Goal: Task Accomplishment & Management: Complete application form

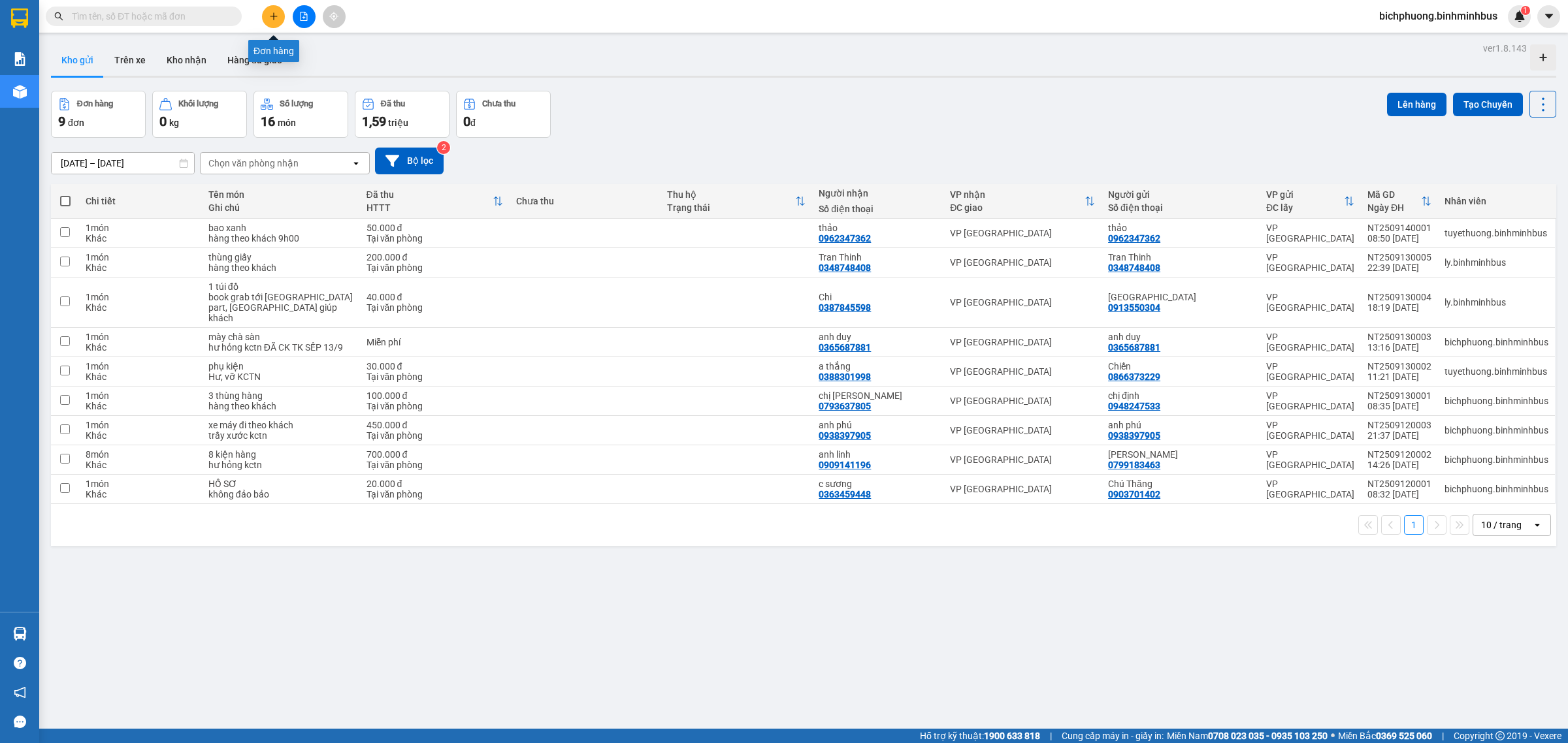
click at [277, 21] on icon "plus" at bounding box center [274, 17] width 9 height 9
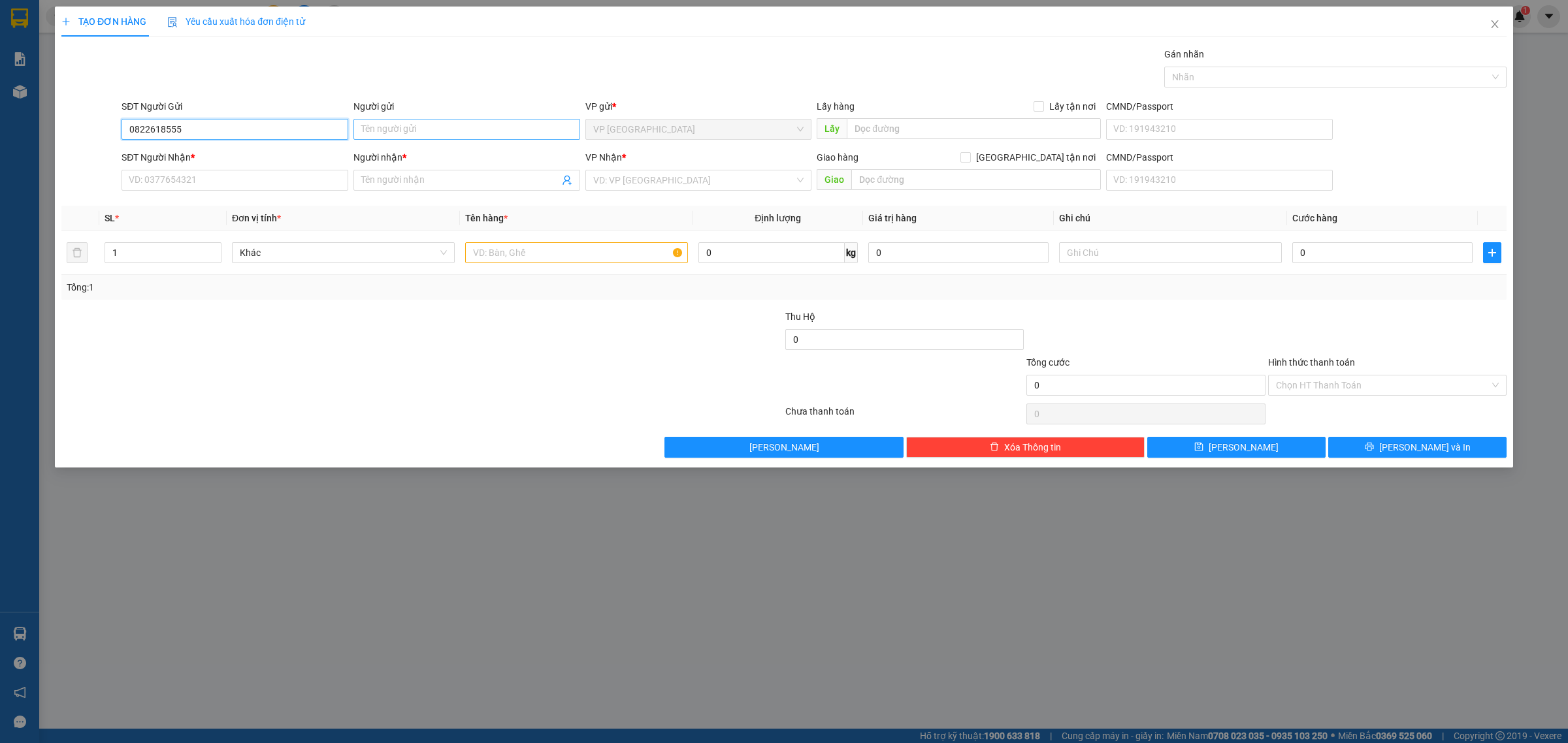
type input "0822618555"
click at [425, 129] on input "Người gửi" at bounding box center [467, 129] width 227 height 21
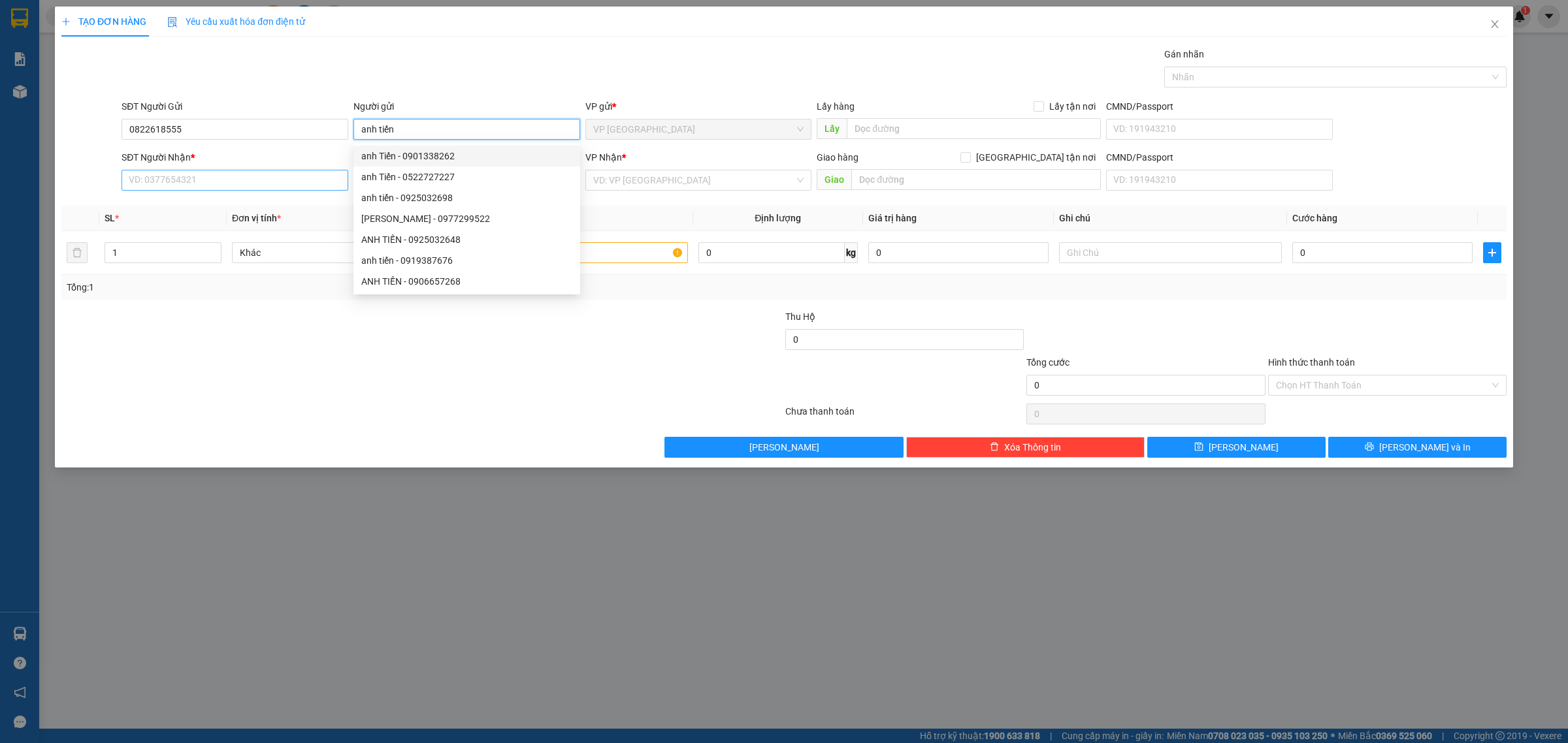
type input "anh tiến"
click at [302, 185] on input "SĐT Người Nhận *" at bounding box center [235, 180] width 227 height 21
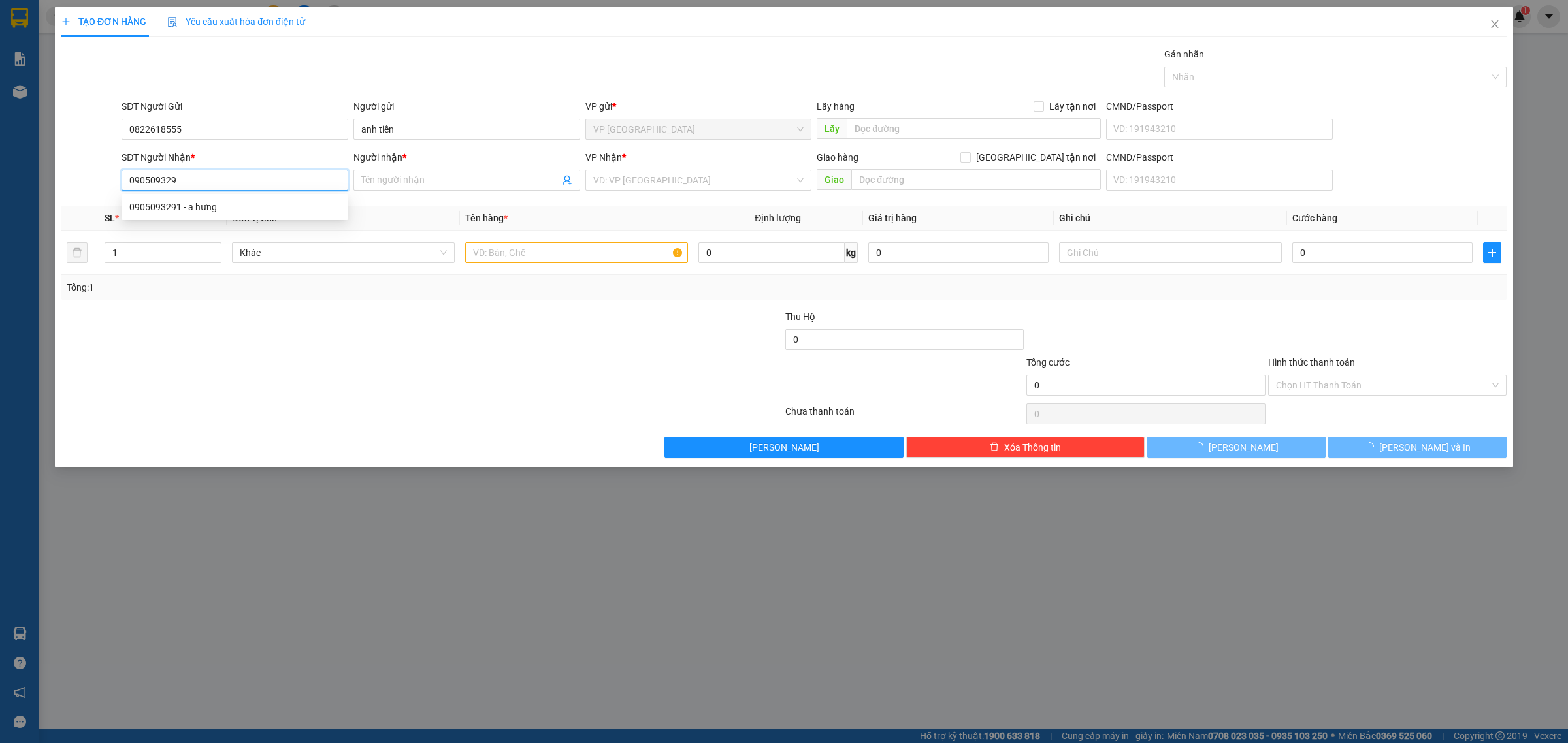
type input "0905093291"
click at [301, 200] on div "0905093291 - a hưng" at bounding box center [234, 206] width 211 height 14
type input "a hưng"
type input "20.000"
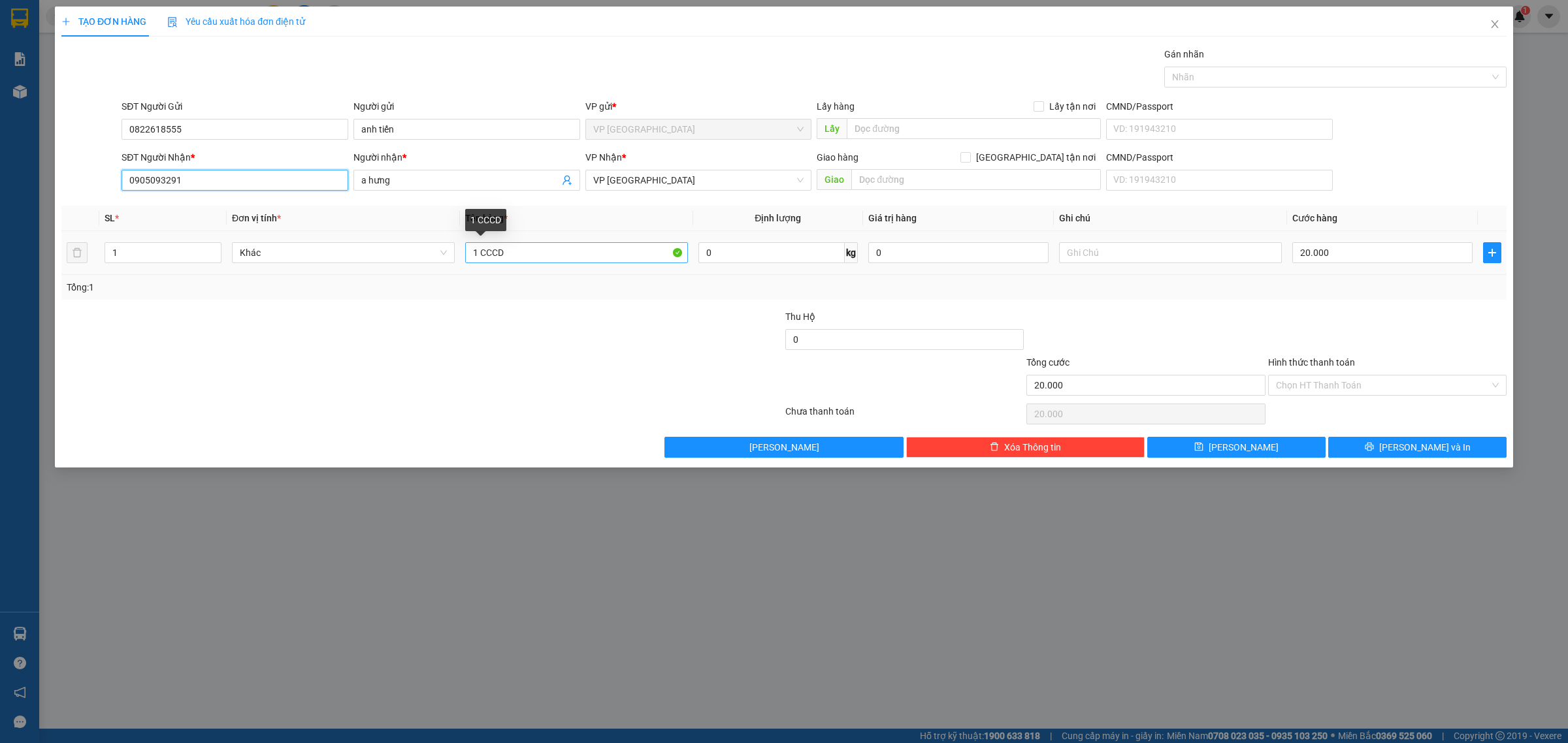
type input "0905093291"
click at [563, 259] on input "1 CCCD" at bounding box center [576, 253] width 223 height 21
type input "1 túi hồ sơ"
click at [1125, 256] on input "text" at bounding box center [1171, 253] width 223 height 21
type input "k"
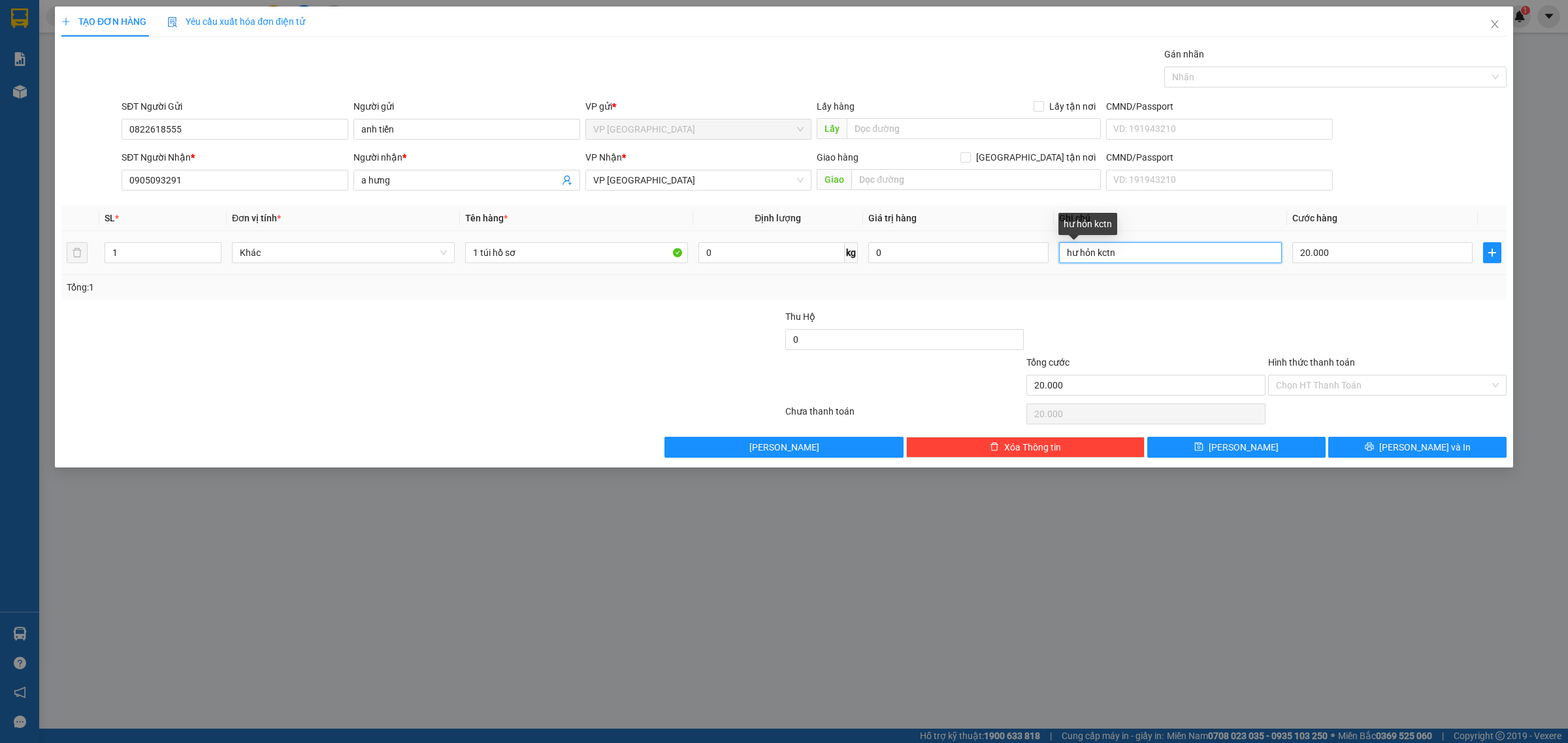
click at [1094, 250] on input "hư hỏn kctn" at bounding box center [1171, 253] width 223 height 21
type input "hư hỏng kctn"
click at [1125, 330] on div at bounding box center [1144, 332] width 241 height 46
click at [1313, 382] on input "Hình thức thanh toán" at bounding box center [1382, 385] width 214 height 20
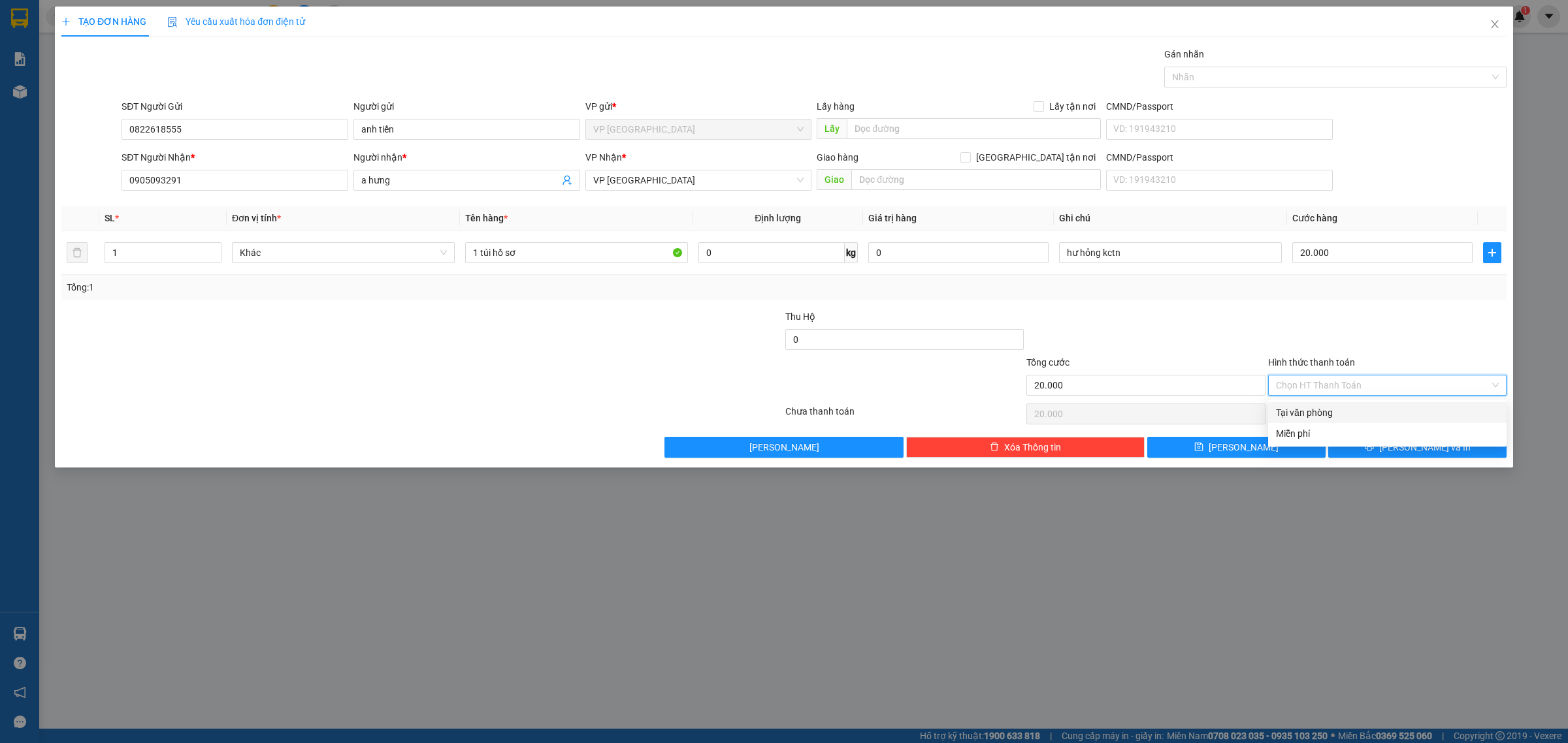
click at [1317, 417] on div "Tại văn phòng" at bounding box center [1387, 412] width 223 height 14
type input "0"
click at [1384, 454] on button "[PERSON_NAME] và In" at bounding box center [1417, 447] width 178 height 21
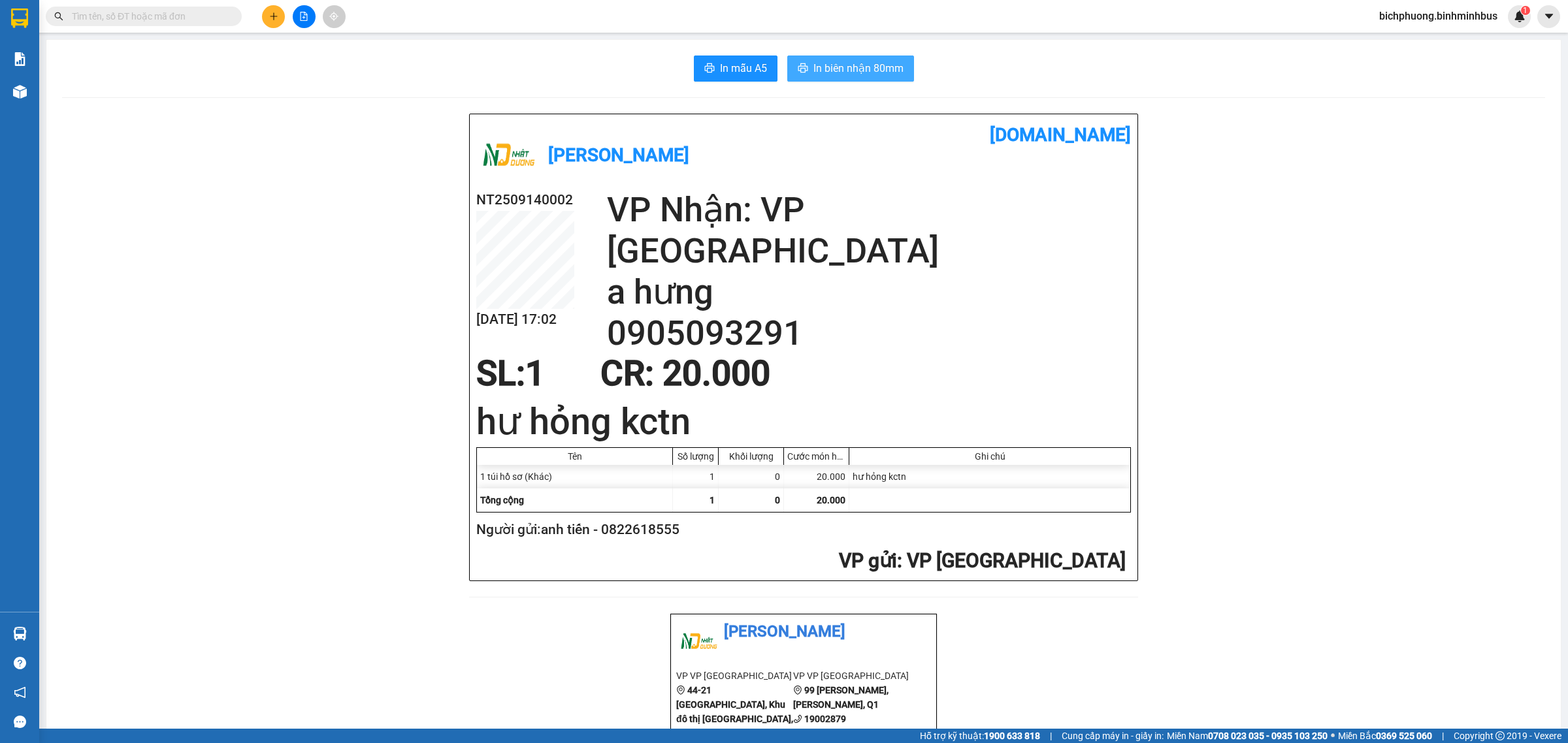
click at [825, 79] on button "In biên nhận 80mm" at bounding box center [850, 68] width 127 height 26
click at [721, 72] on span "In mẫu A5" at bounding box center [743, 67] width 47 height 16
